Goal: Information Seeking & Learning: Learn about a topic

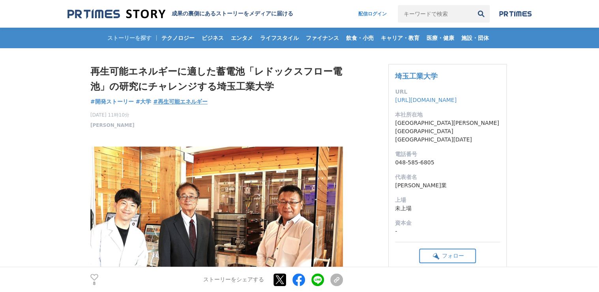
click at [178, 99] on span "#再生可能エネルギー" at bounding box center [180, 101] width 54 height 7
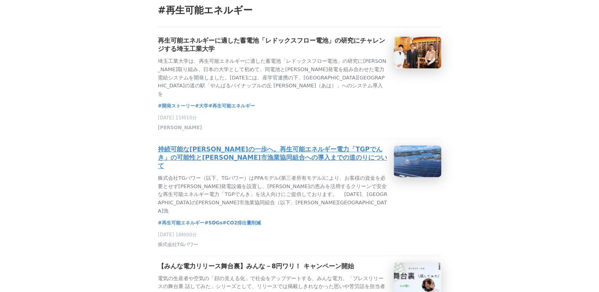
scroll to position [63, 0]
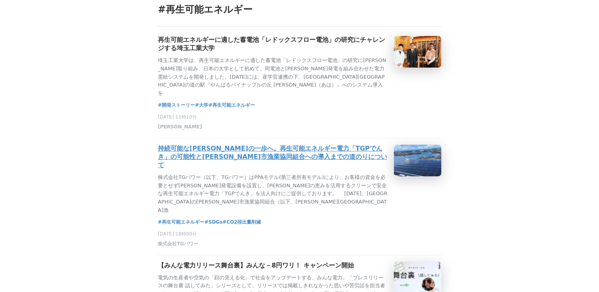
click at [219, 150] on h3 "持続可能な[PERSON_NAME]の一歩へ。再生可能エネルギー電力「TGPでんき」の可能性と[PERSON_NAME]市漁業協同組合への導入までの道のりにつ…" at bounding box center [273, 156] width 230 height 25
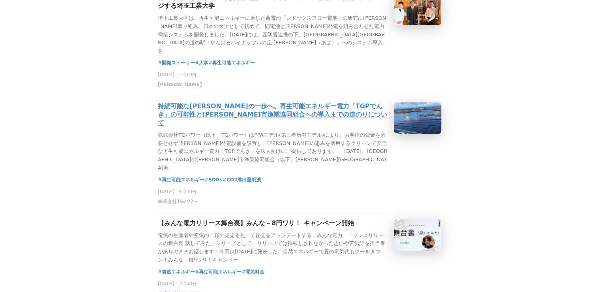
scroll to position [158, 0]
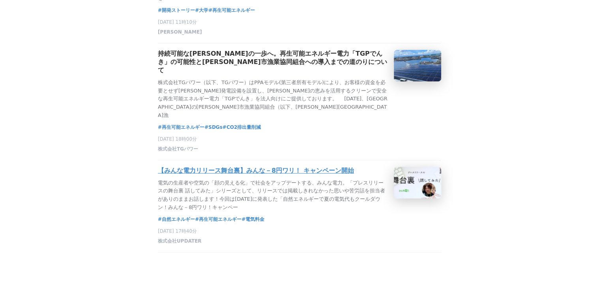
click at [245, 166] on h3 "【みんな電力リリース舞台裏】みんな－8円ワリ！ キャンペーン開始" at bounding box center [256, 170] width 196 height 8
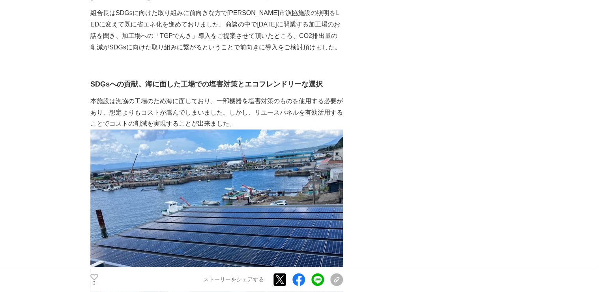
scroll to position [726, 0]
